Goal: Task Accomplishment & Management: Manage account settings

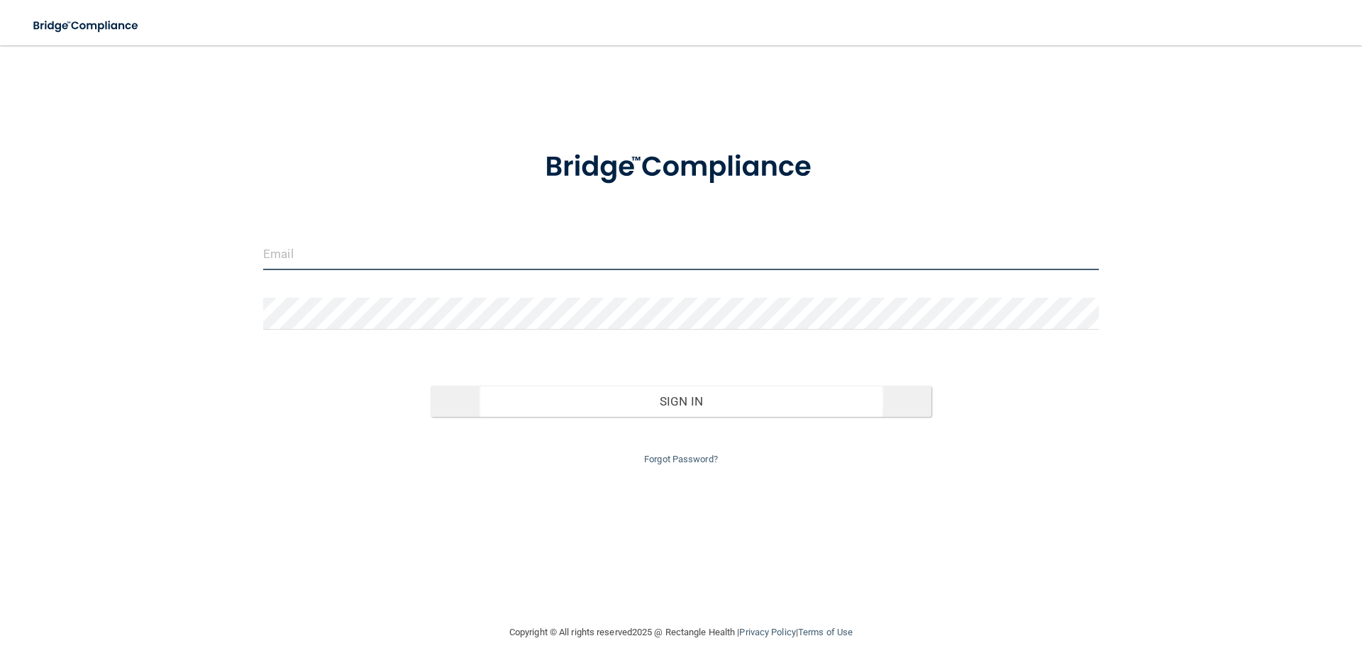
type input "[EMAIL_ADDRESS][DOMAIN_NAME]"
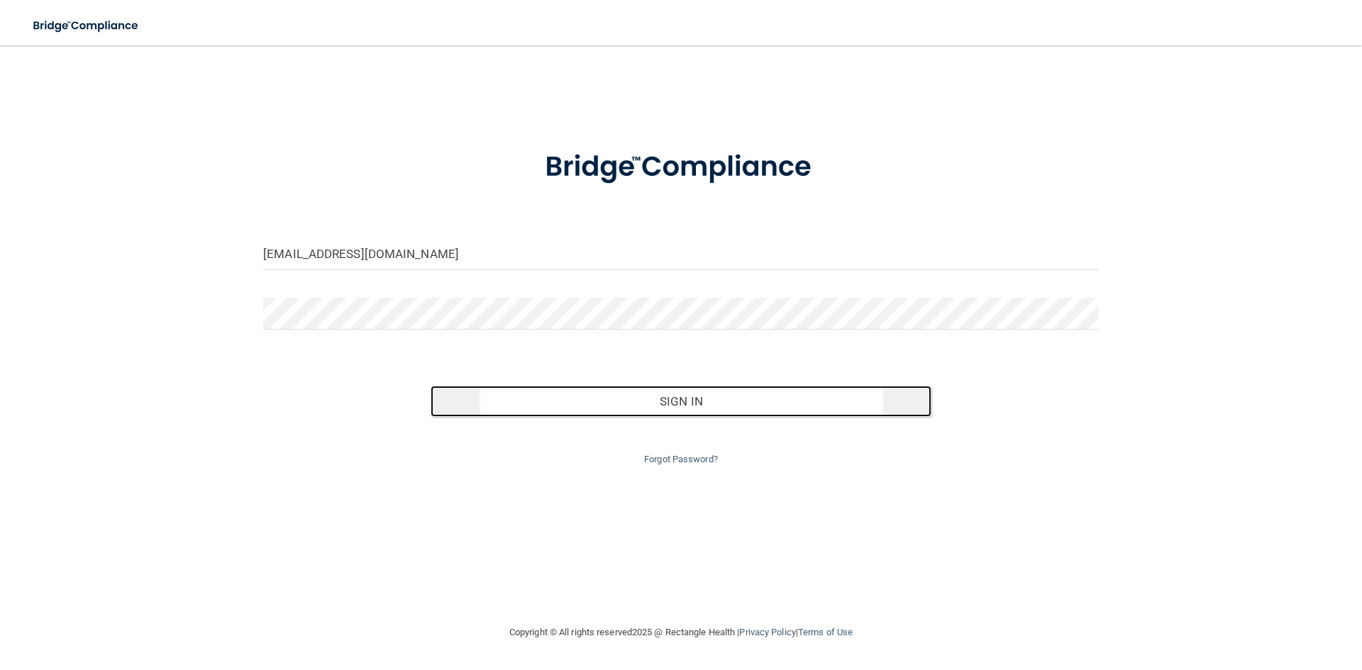
click at [681, 405] on button "Sign In" at bounding box center [681, 401] width 501 height 31
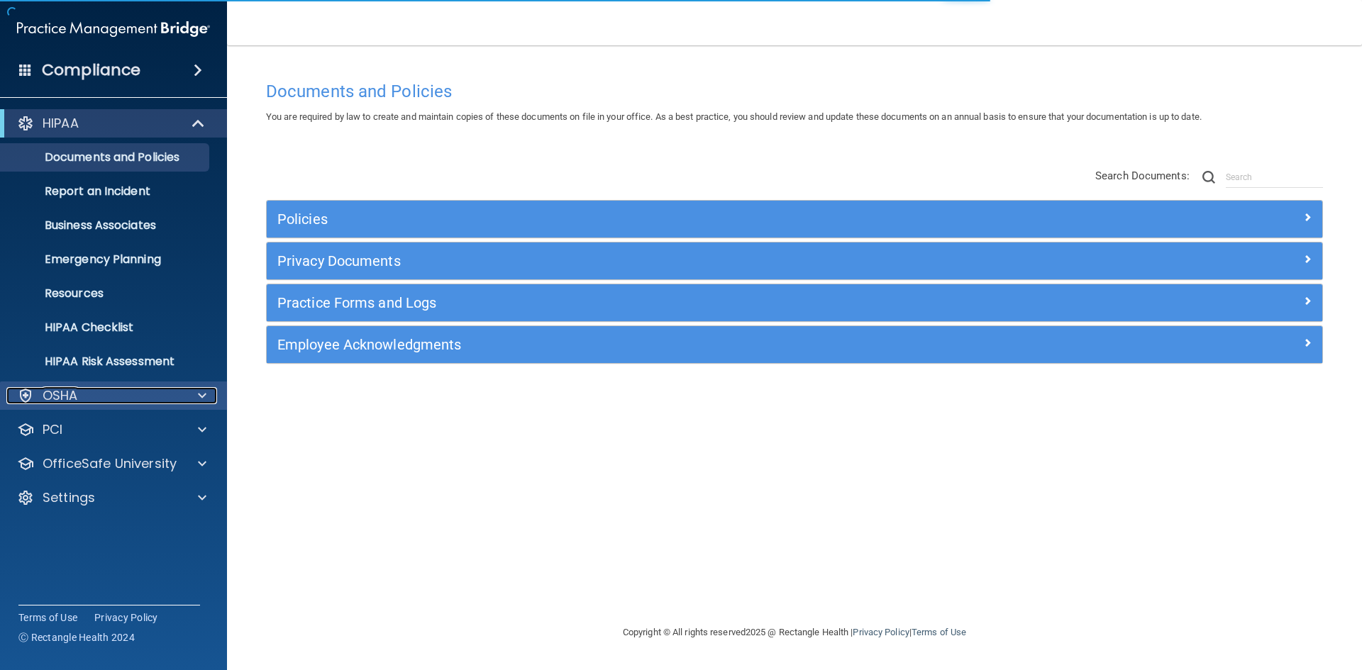
click at [155, 387] on div "OSHA" at bounding box center [94, 395] width 176 height 17
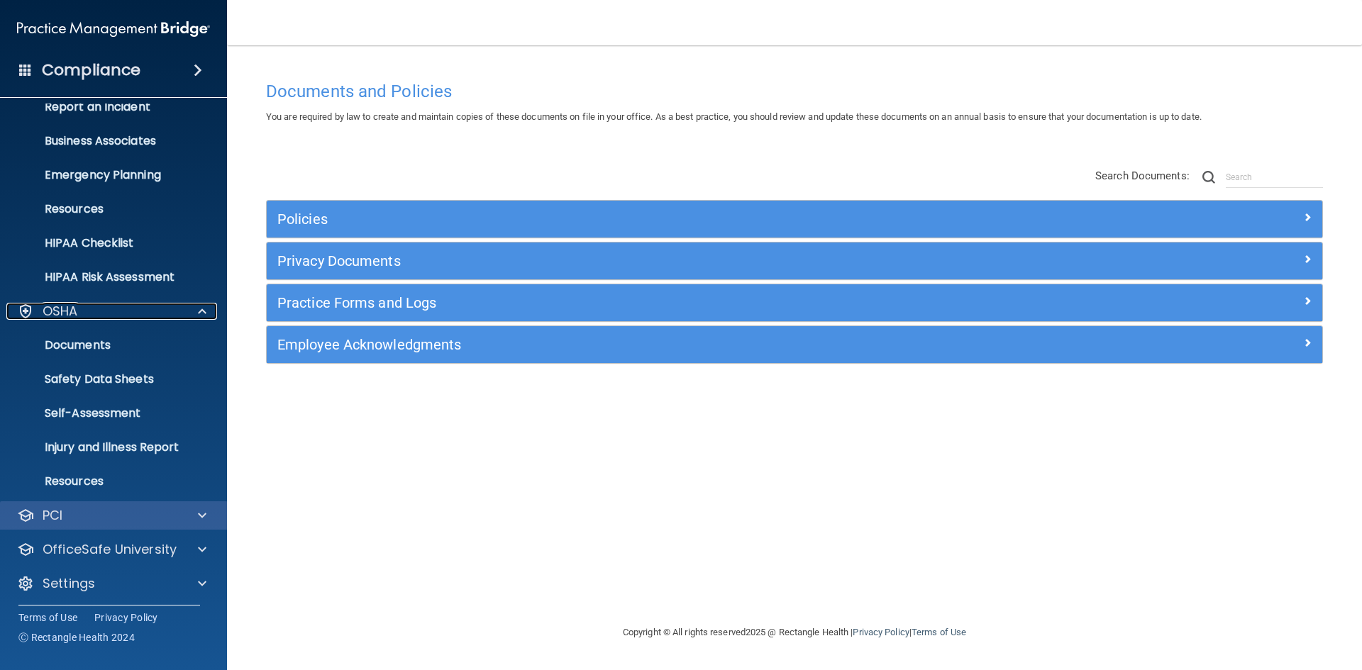
scroll to position [89, 0]
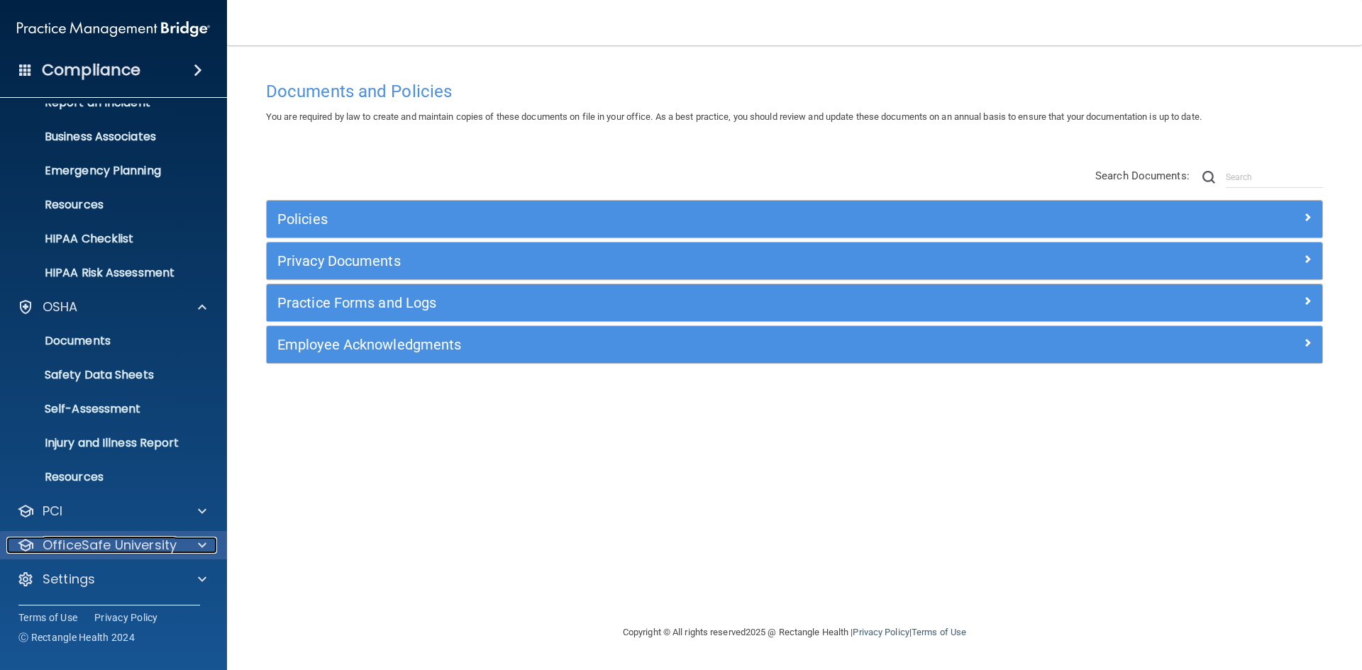
click at [148, 549] on p "OfficeSafe University" at bounding box center [110, 545] width 134 height 17
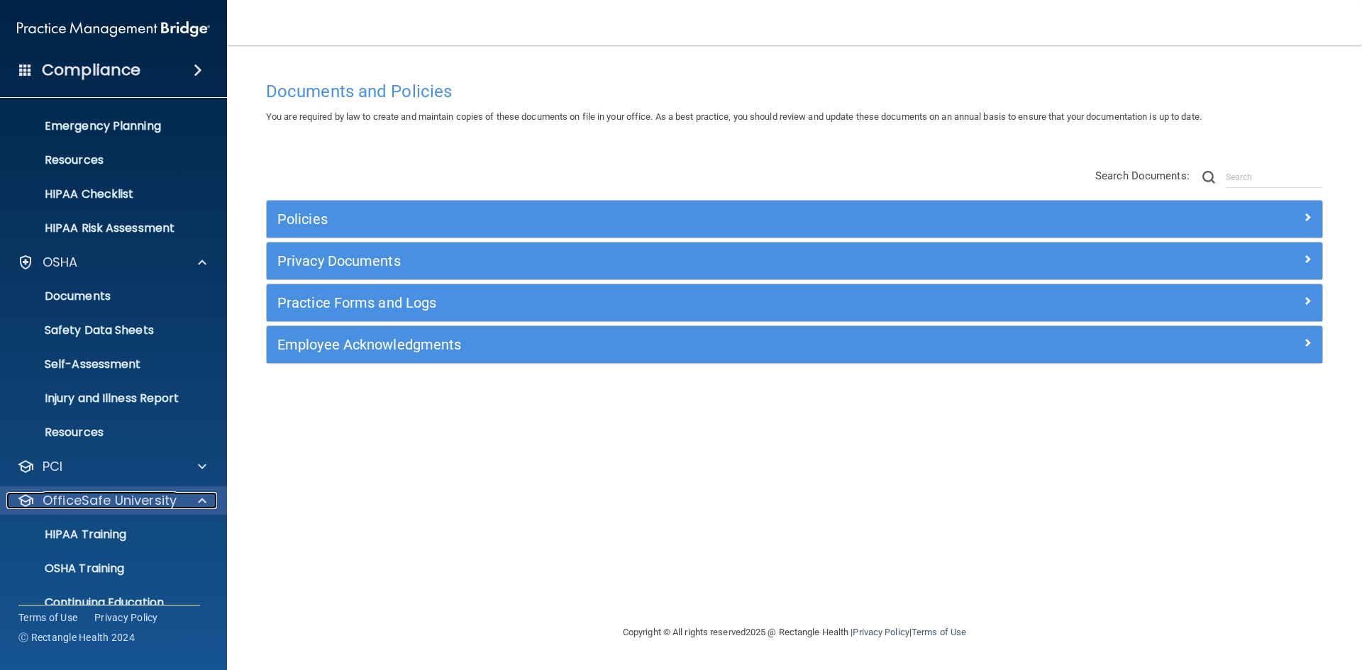
scroll to position [191, 0]
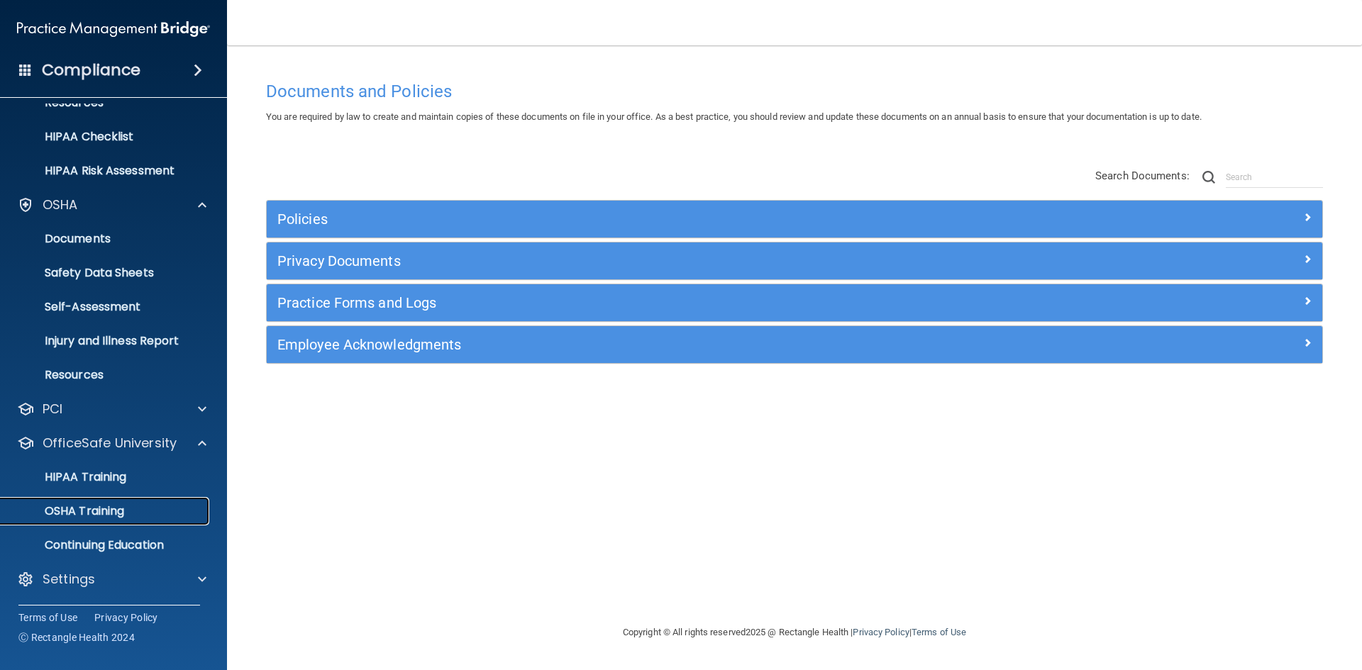
click at [111, 516] on p "OSHA Training" at bounding box center [66, 511] width 115 height 14
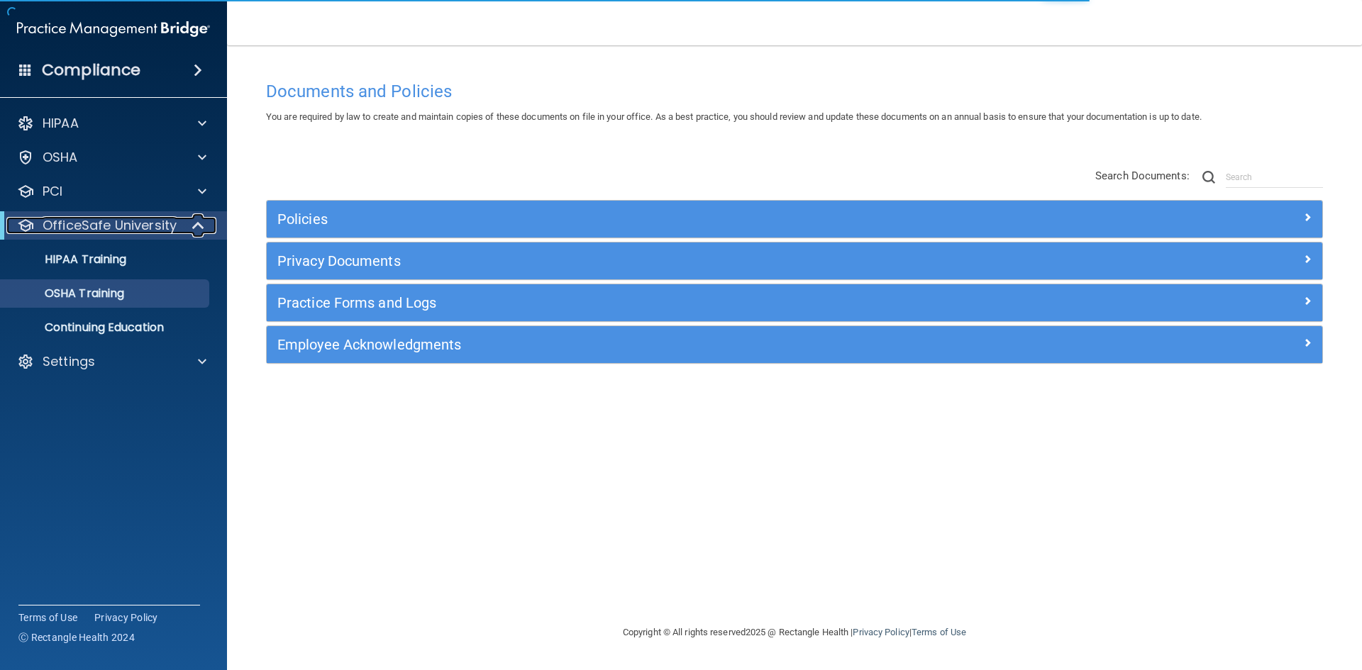
click at [99, 223] on p "OfficeSafe University" at bounding box center [110, 225] width 134 height 17
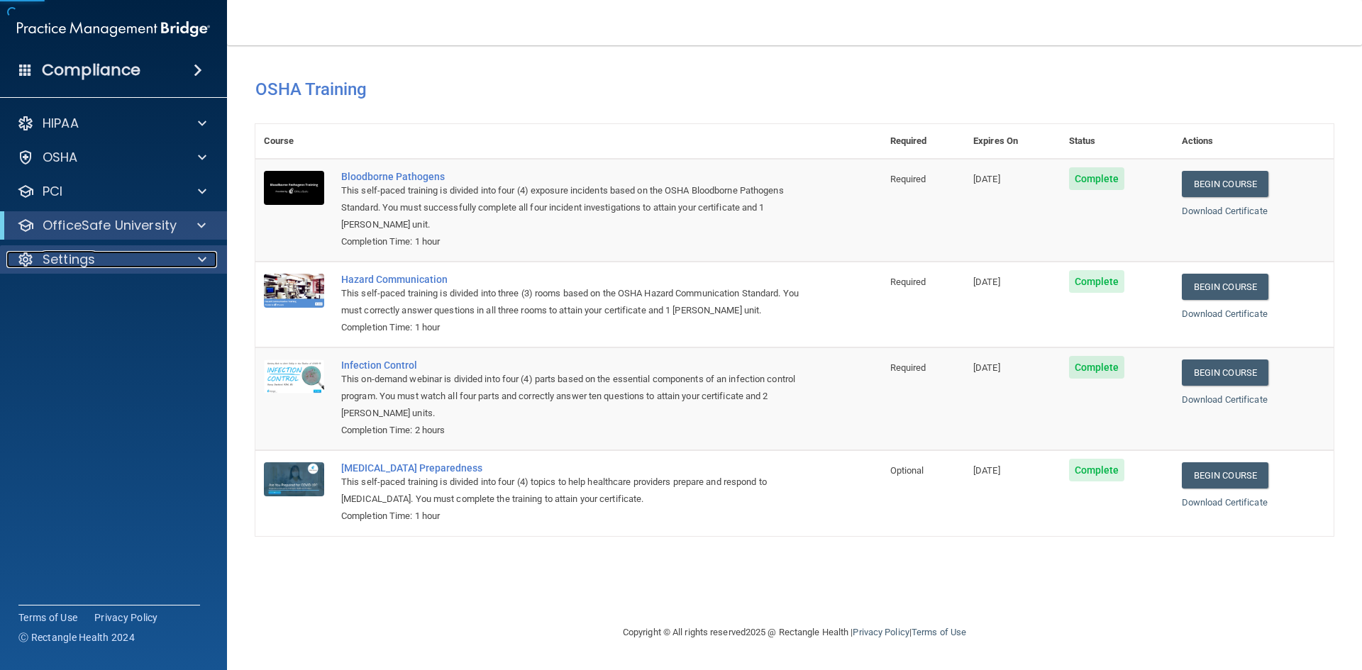
click at [191, 264] on div at bounding box center [199, 259] width 35 height 17
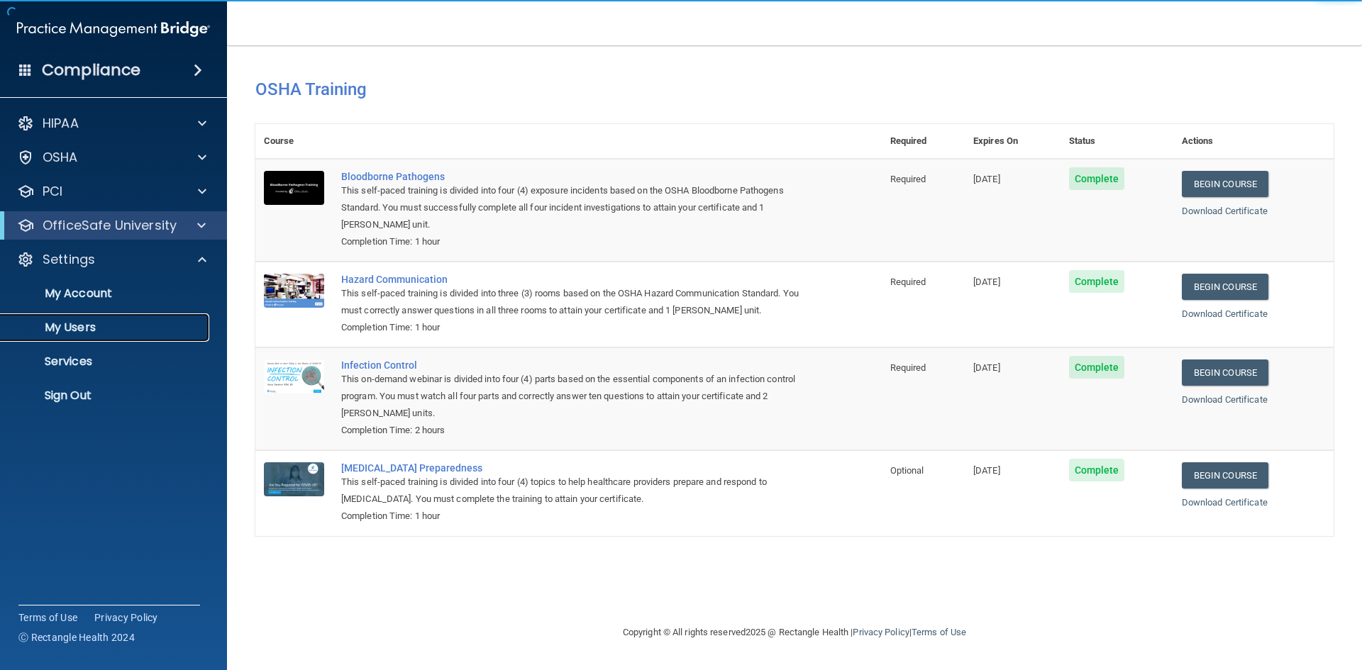
click at [67, 324] on p "My Users" at bounding box center [106, 328] width 194 height 14
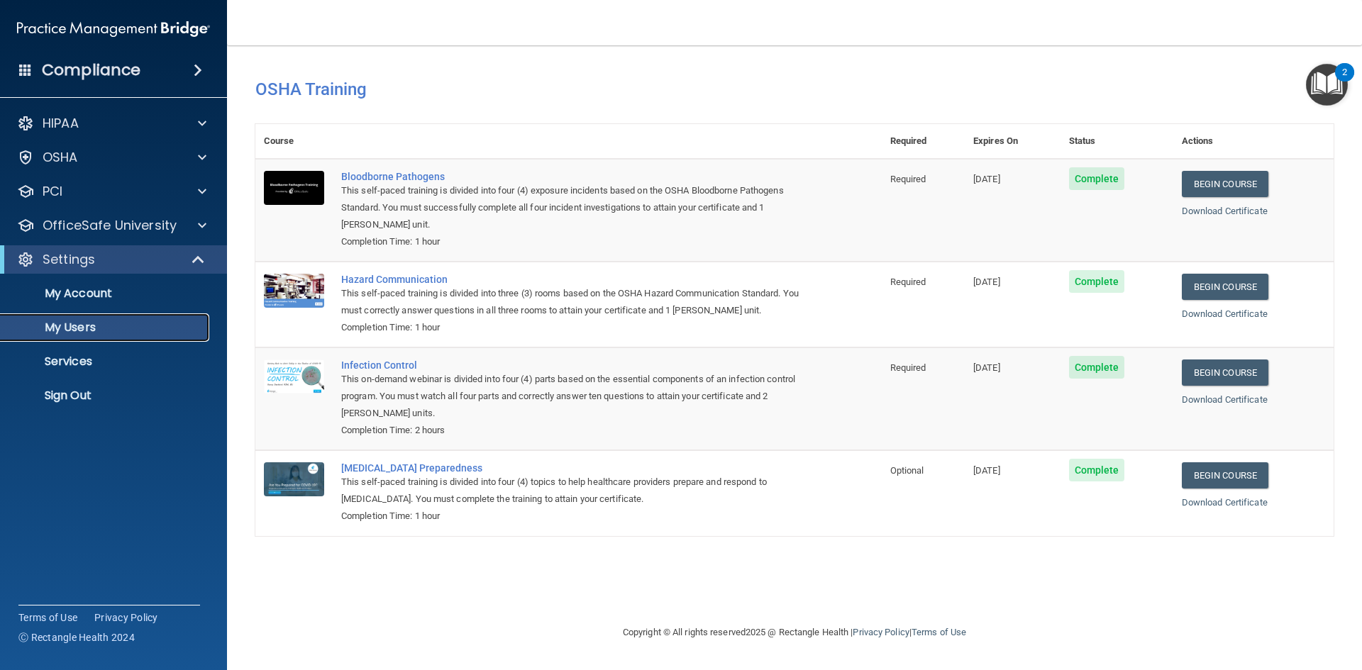
click at [70, 324] on p "My Users" at bounding box center [106, 328] width 194 height 14
select select "20"
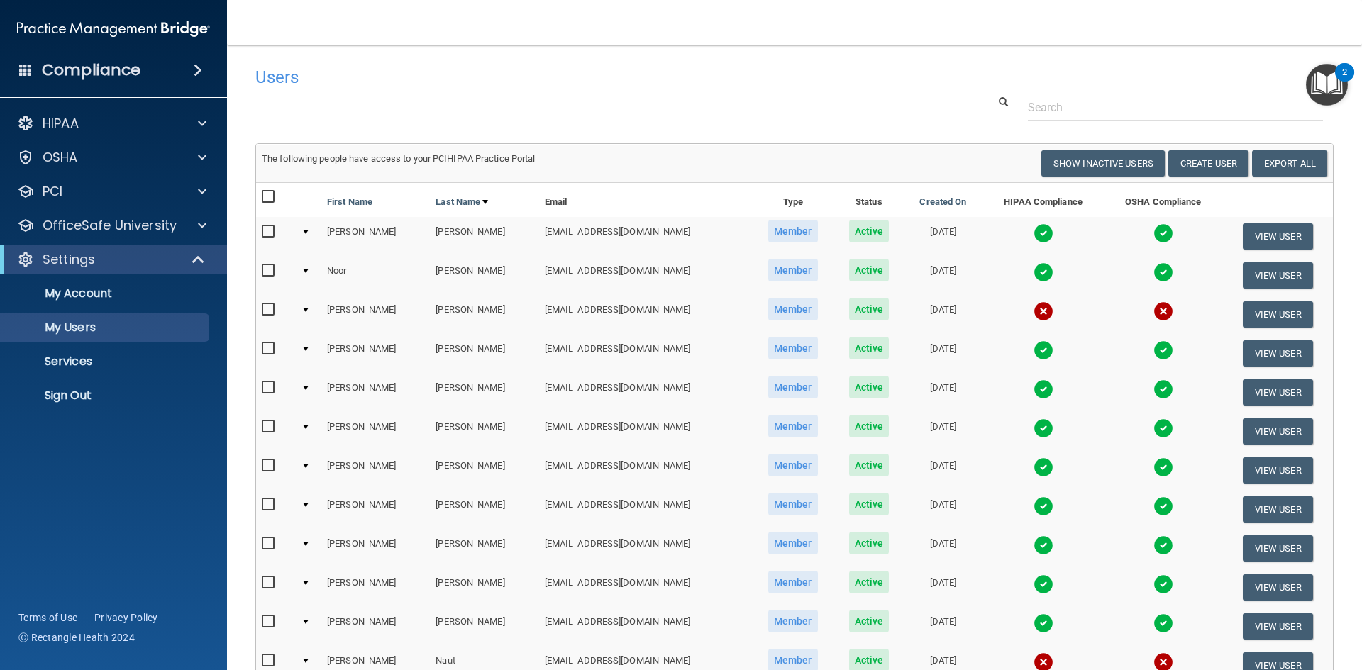
click at [266, 273] on input "checkbox" at bounding box center [270, 270] width 16 height 11
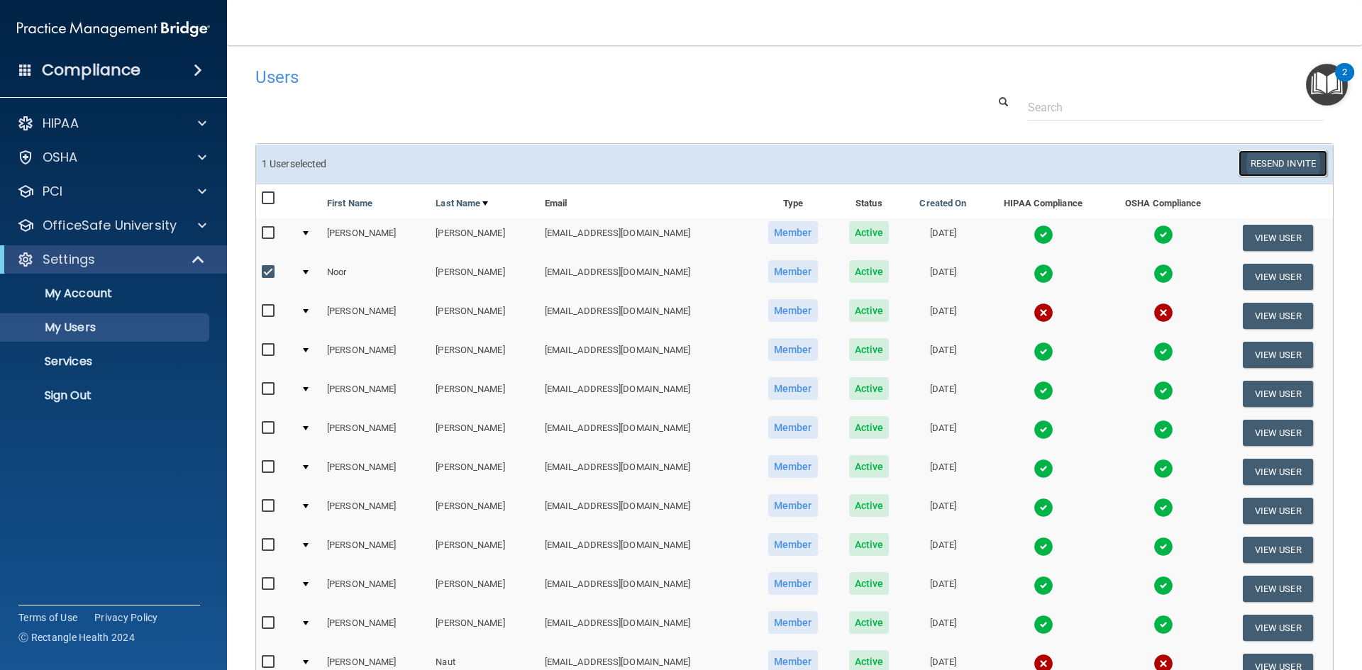
click at [1248, 162] on button "Resend Invite" at bounding box center [1282, 163] width 89 height 26
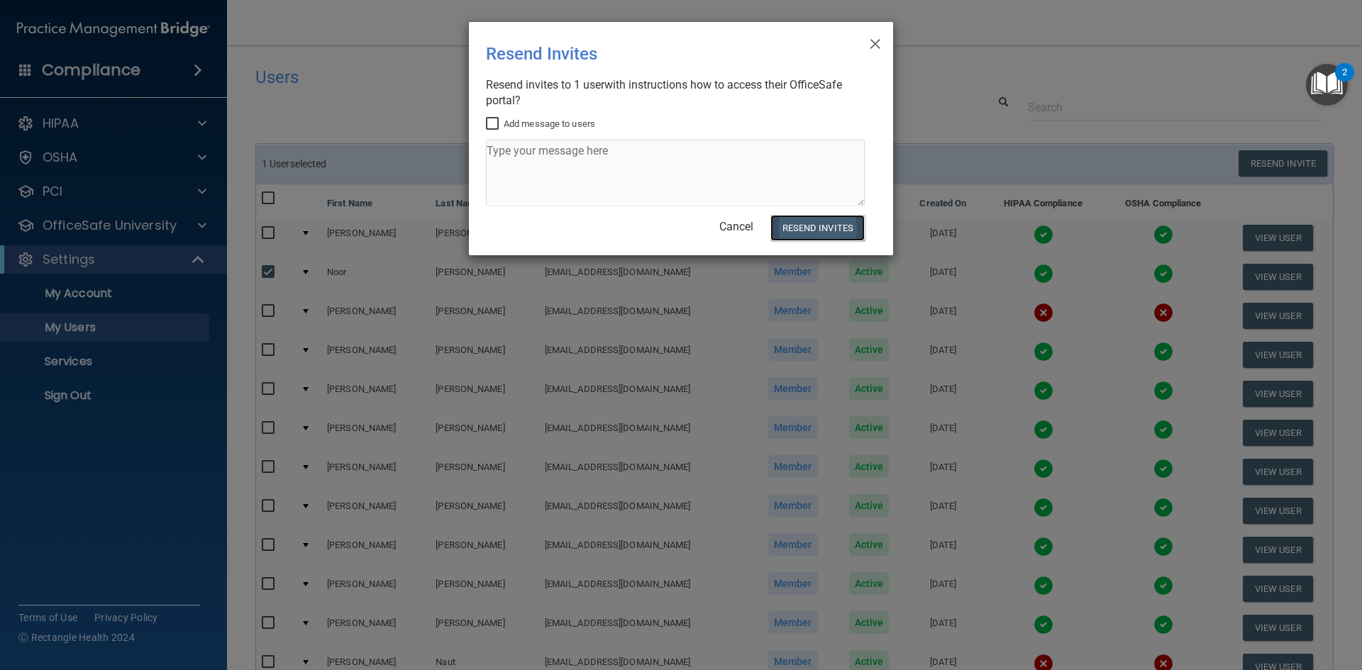
click at [799, 230] on button "Resend Invites" at bounding box center [817, 228] width 94 height 26
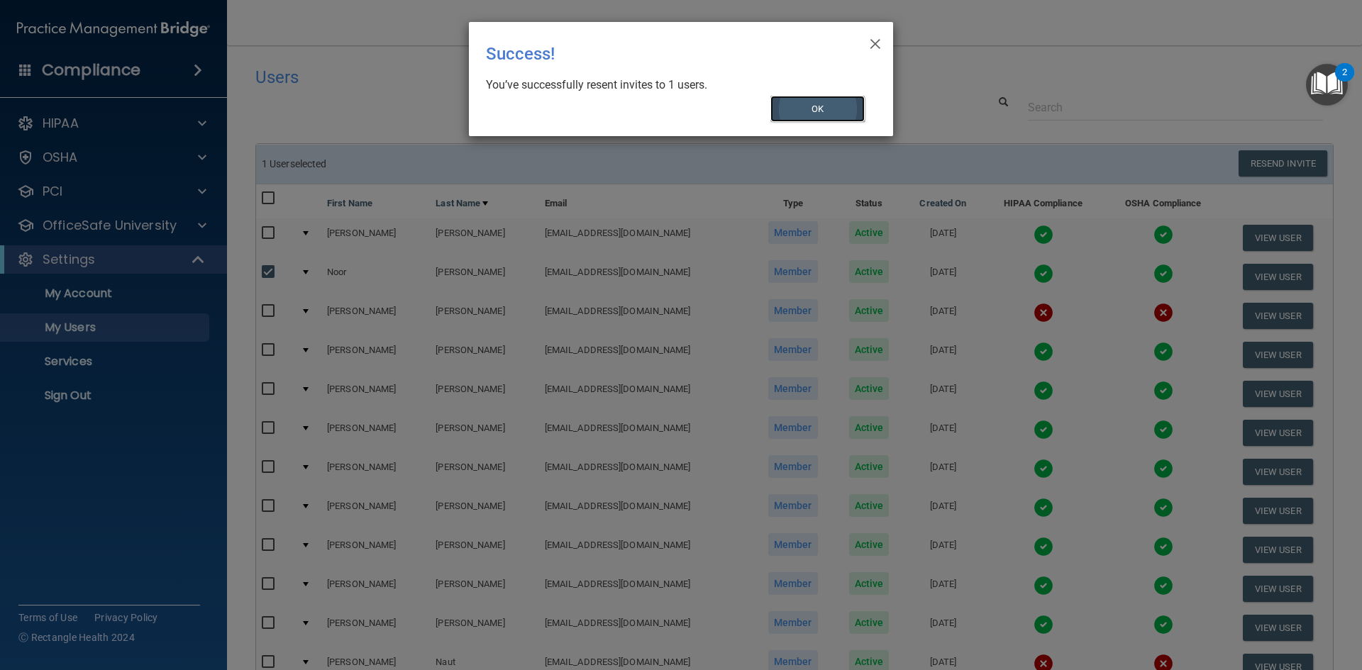
click at [840, 99] on button "OK" at bounding box center [817, 109] width 95 height 26
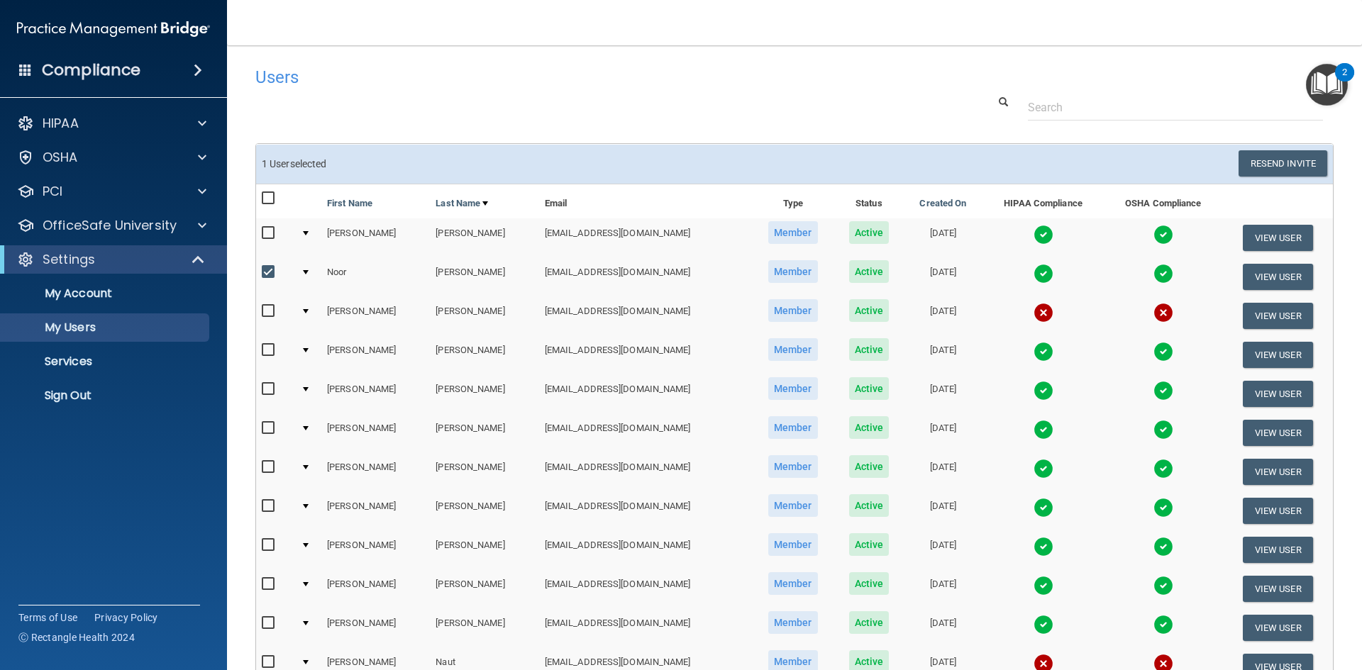
click at [265, 269] on input "checkbox" at bounding box center [270, 272] width 16 height 11
checkbox input "false"
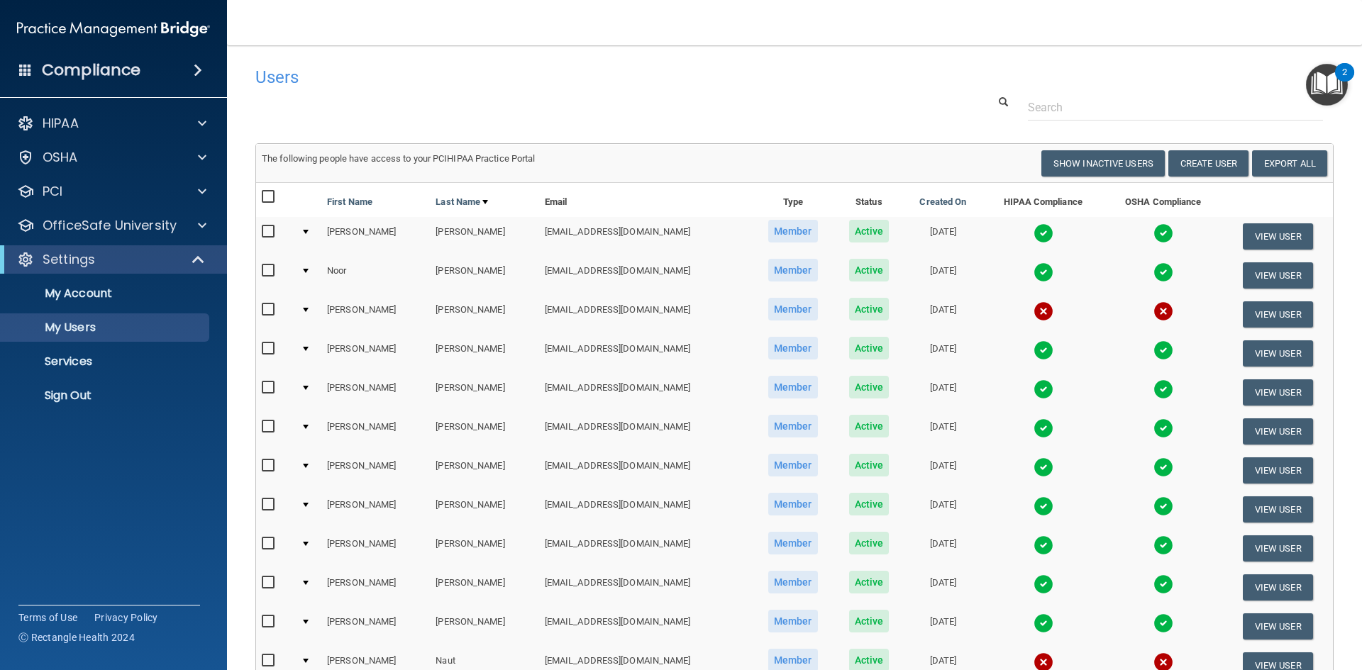
click at [263, 313] on input "checkbox" at bounding box center [270, 309] width 16 height 11
checkbox input "true"
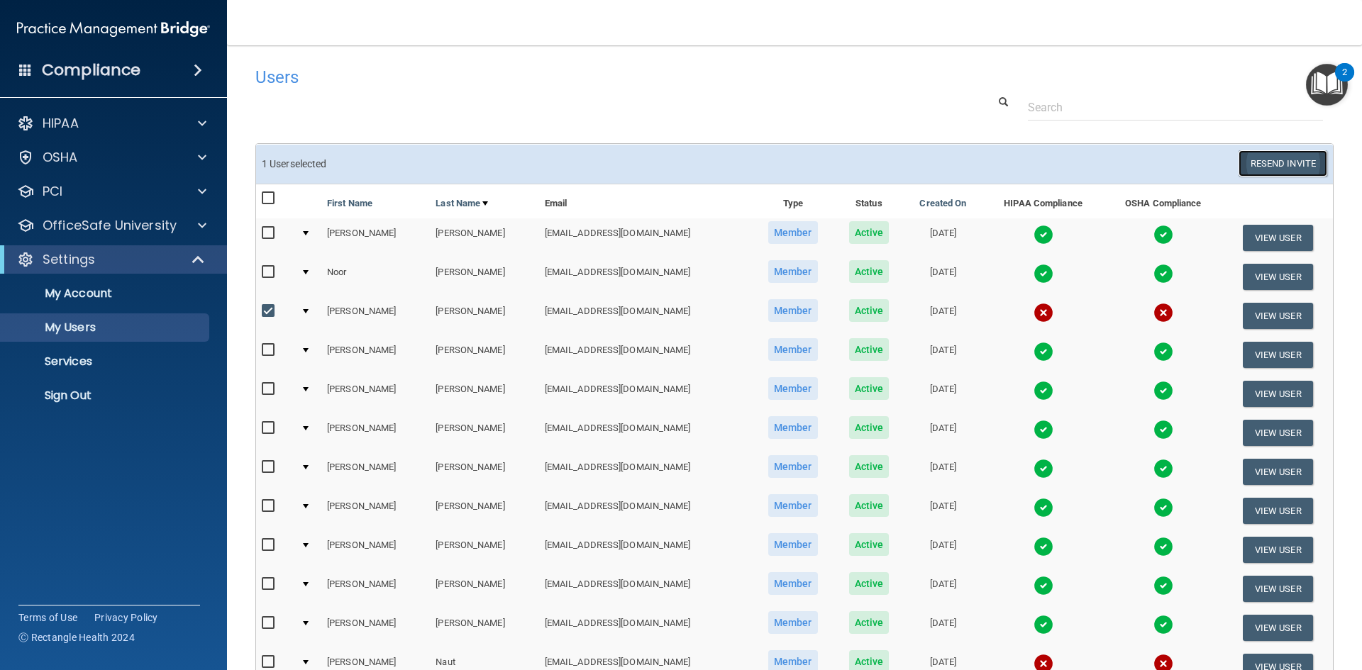
click at [1241, 159] on button "Resend Invite" at bounding box center [1282, 163] width 89 height 26
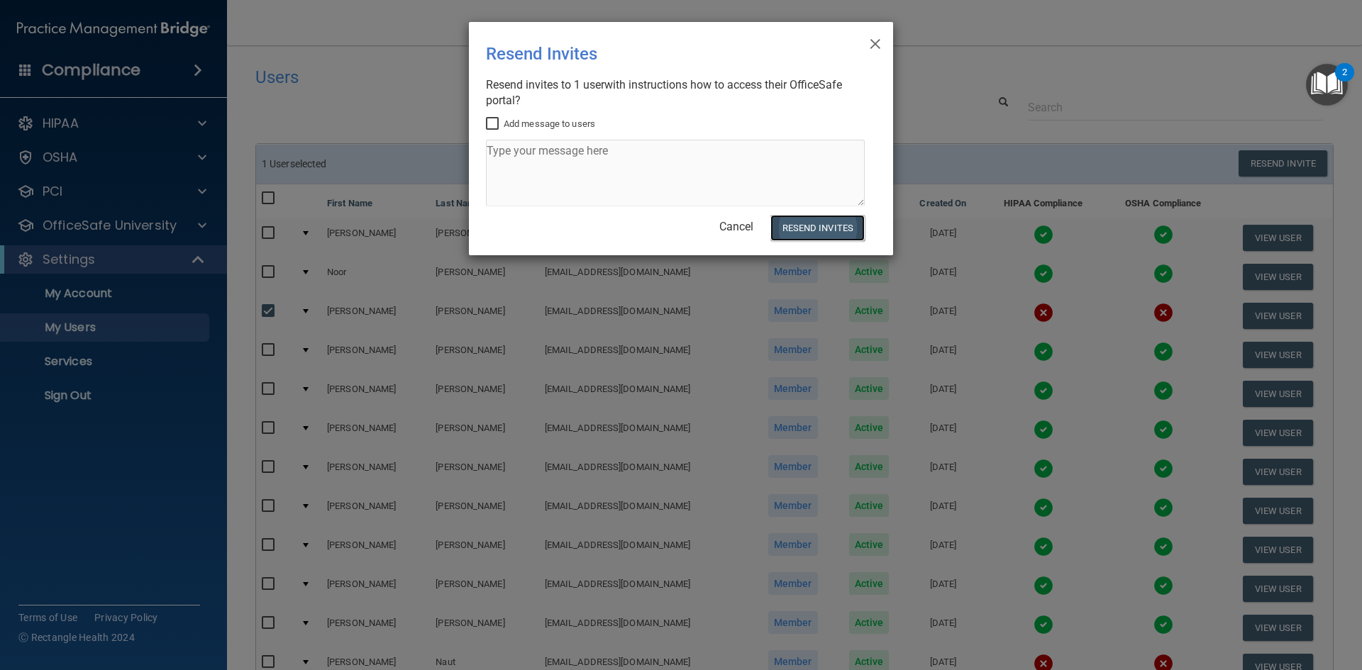
click at [791, 241] on button "Resend Invites" at bounding box center [817, 228] width 94 height 26
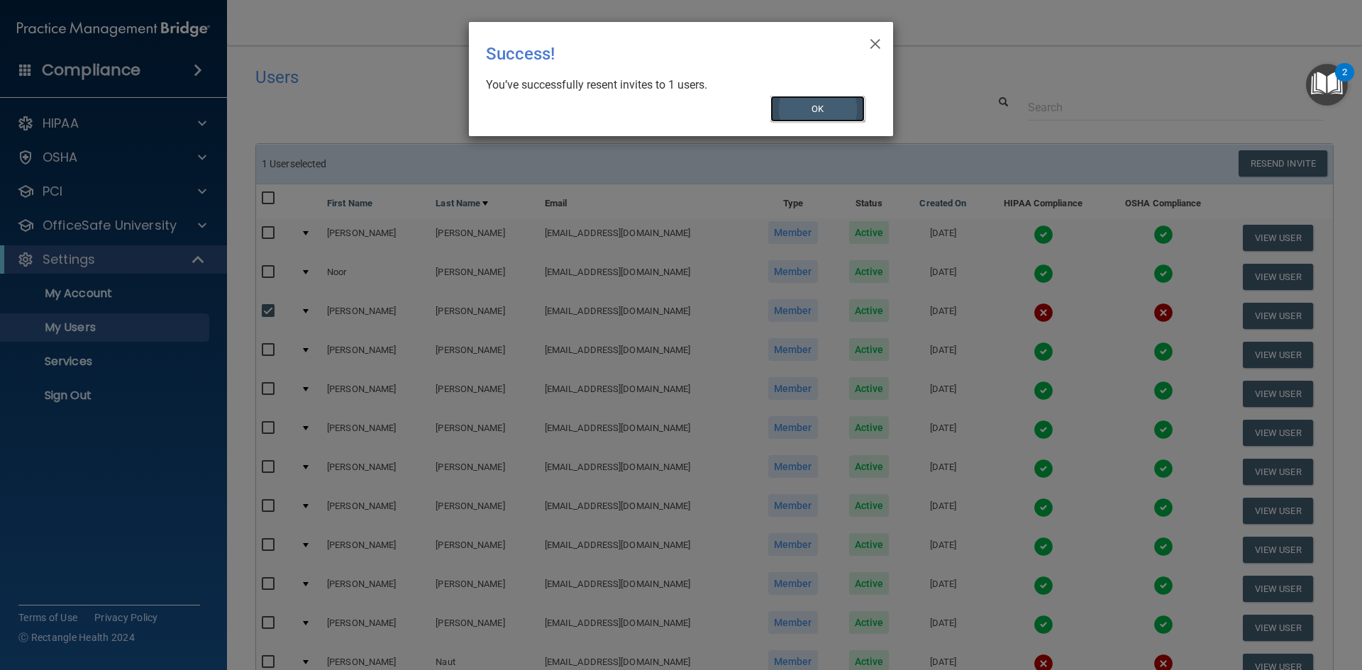
click at [827, 118] on button "OK" at bounding box center [817, 109] width 95 height 26
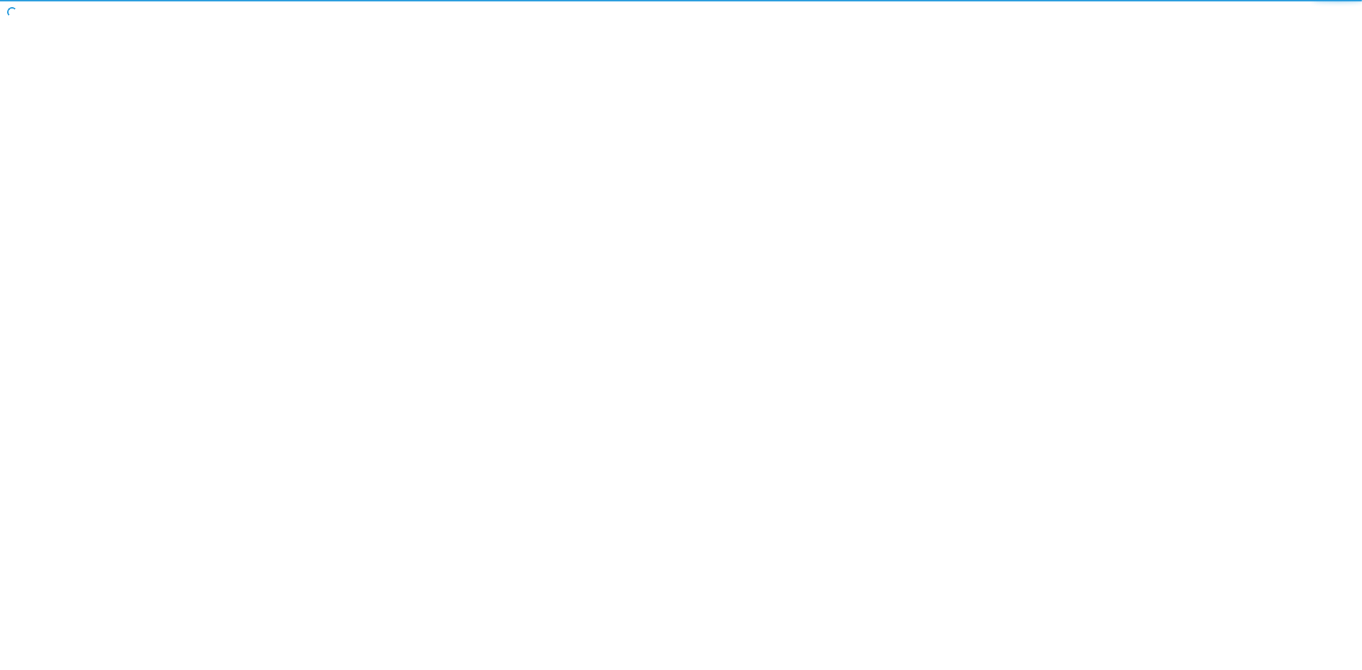
select select "20"
